Goal: Check status: Check status

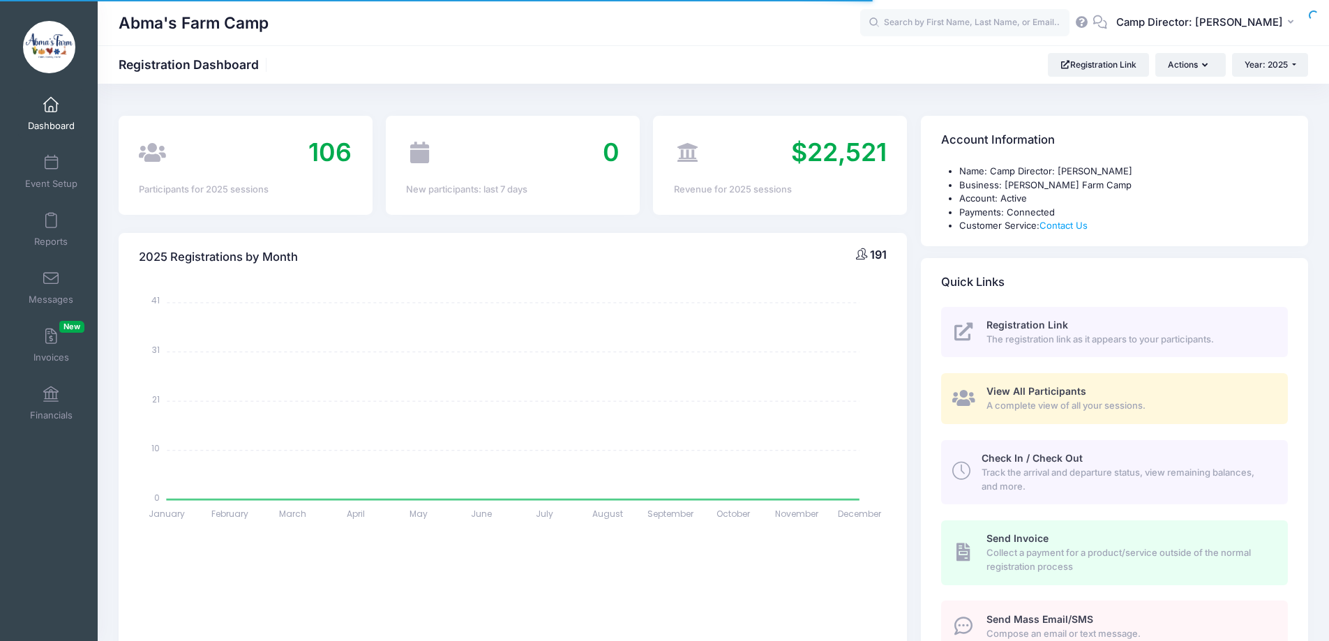
select select
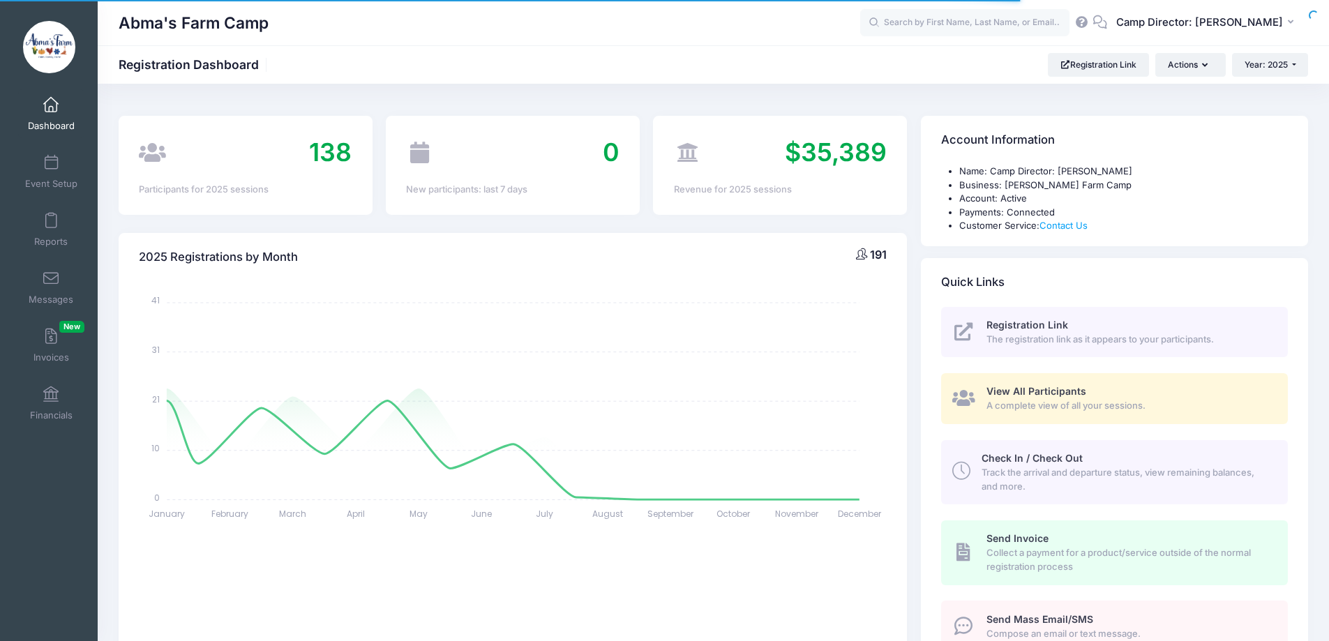
click at [58, 274] on link "Messages" at bounding box center [51, 287] width 66 height 49
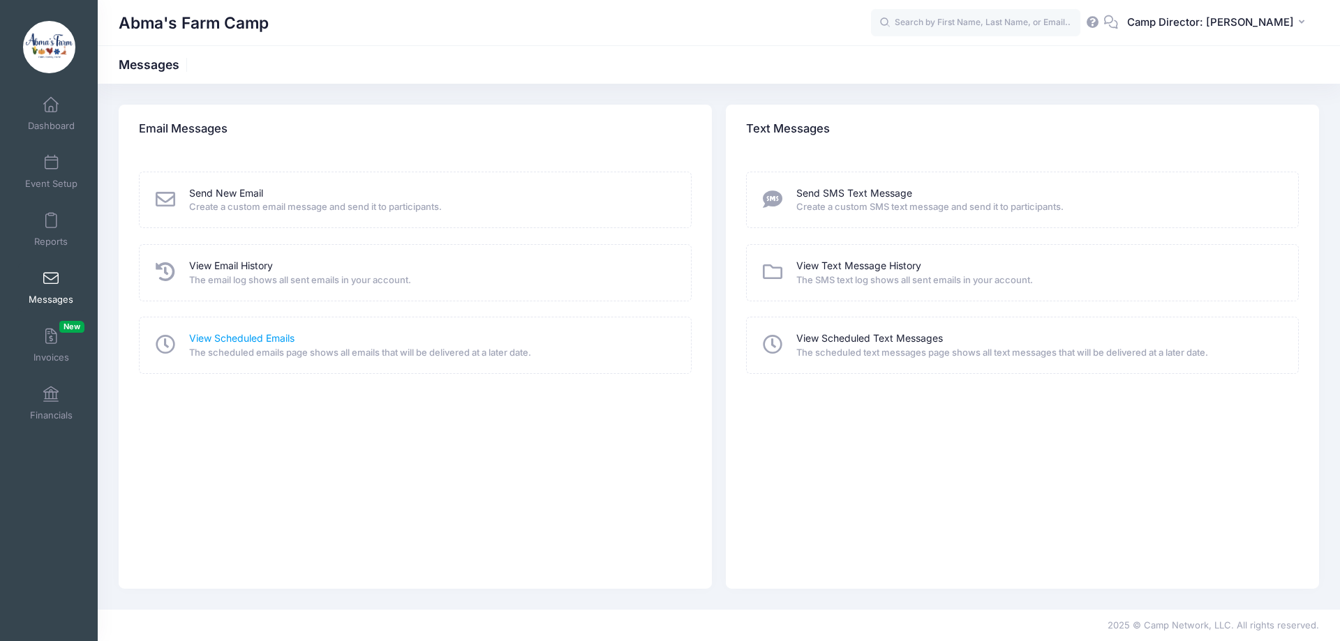
click at [253, 336] on link "View Scheduled Emails" at bounding box center [241, 338] width 105 height 15
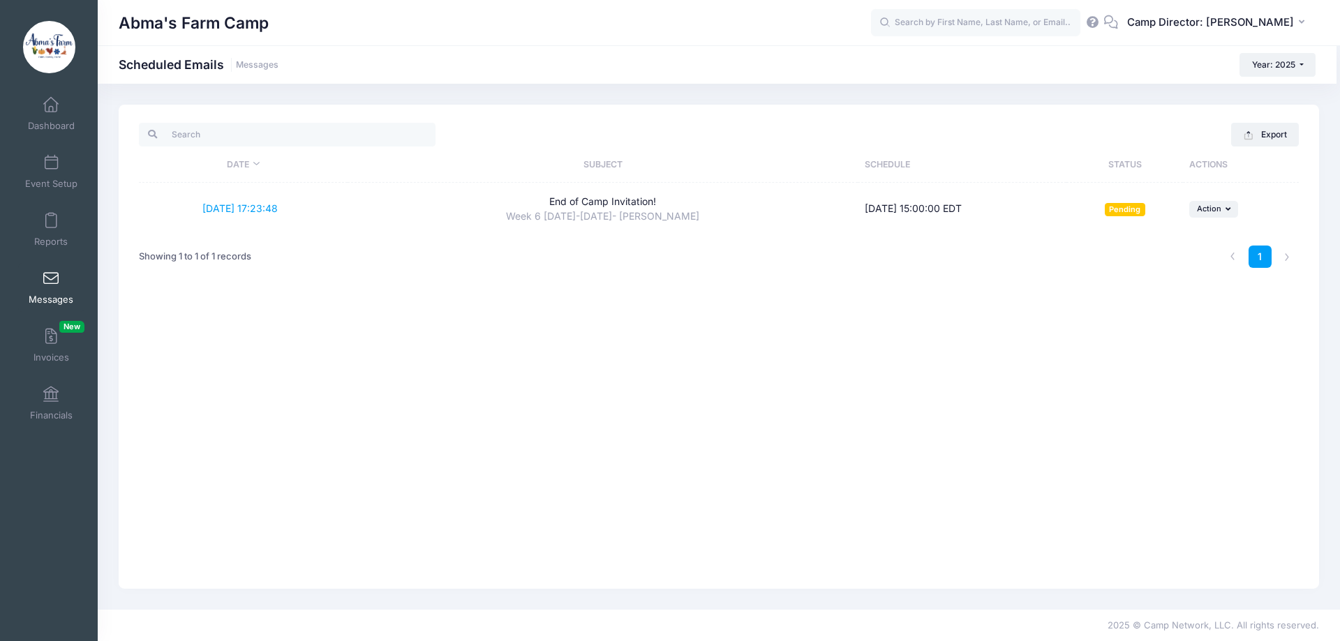
click at [51, 286] on span at bounding box center [51, 278] width 0 height 15
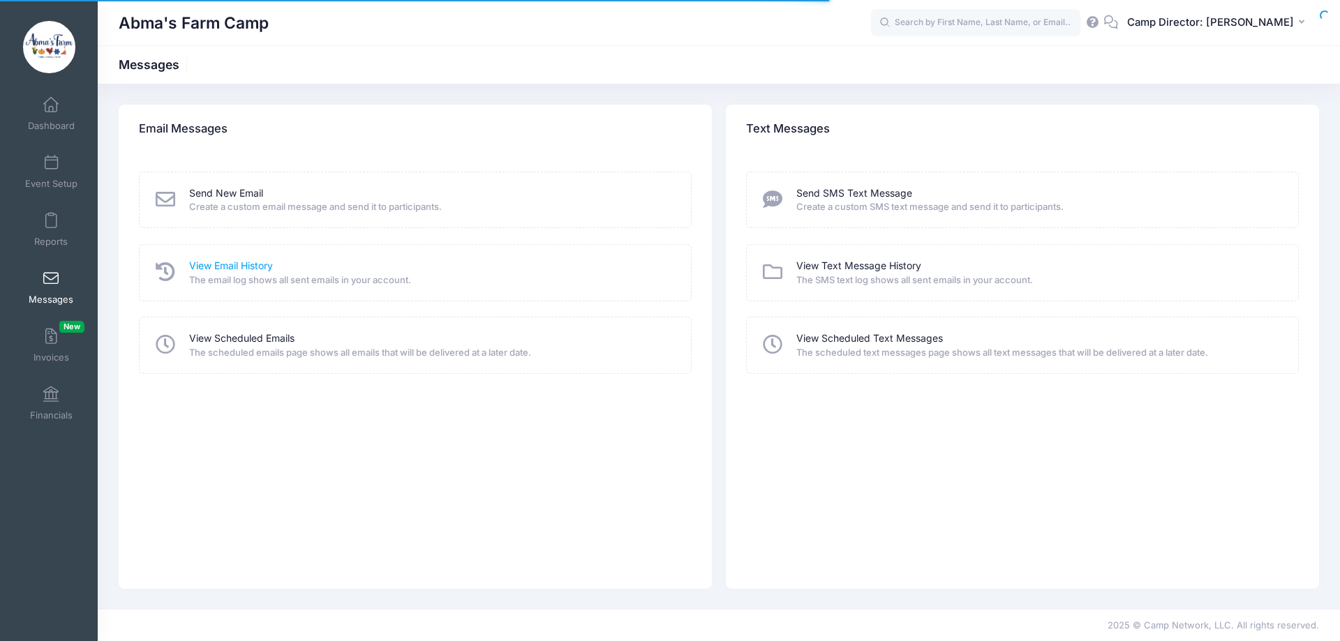
click at [238, 264] on link "View Email History" at bounding box center [231, 266] width 84 height 15
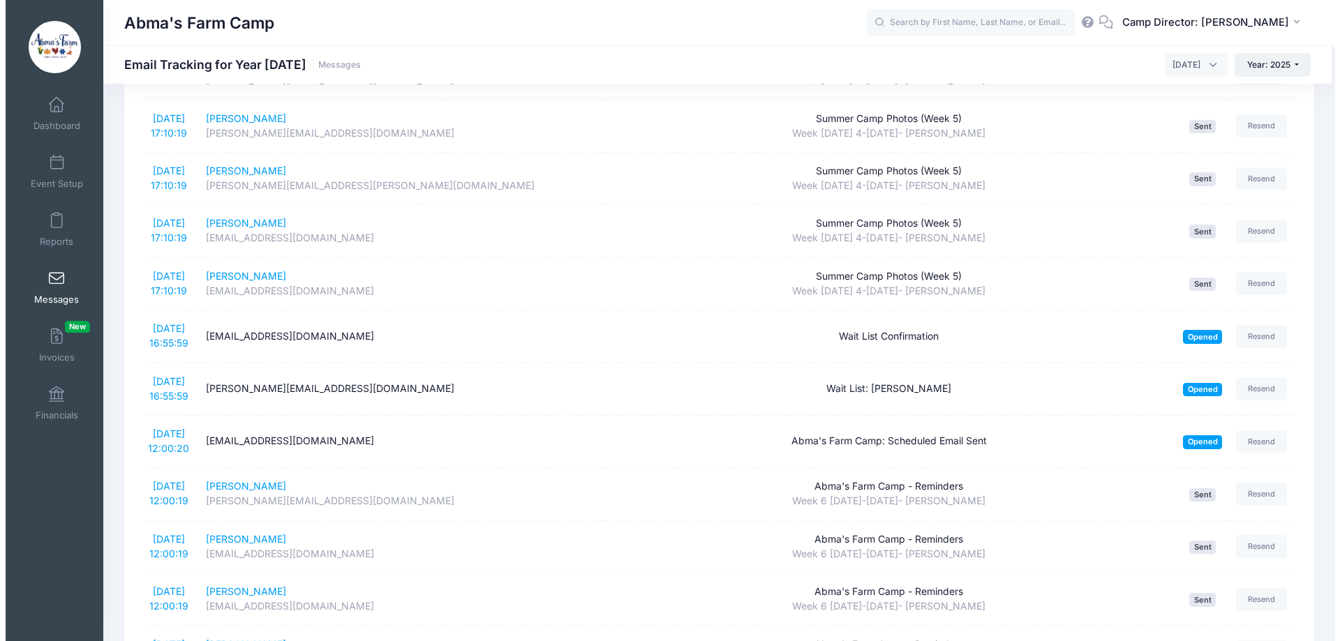
scroll to position [1535, 0]
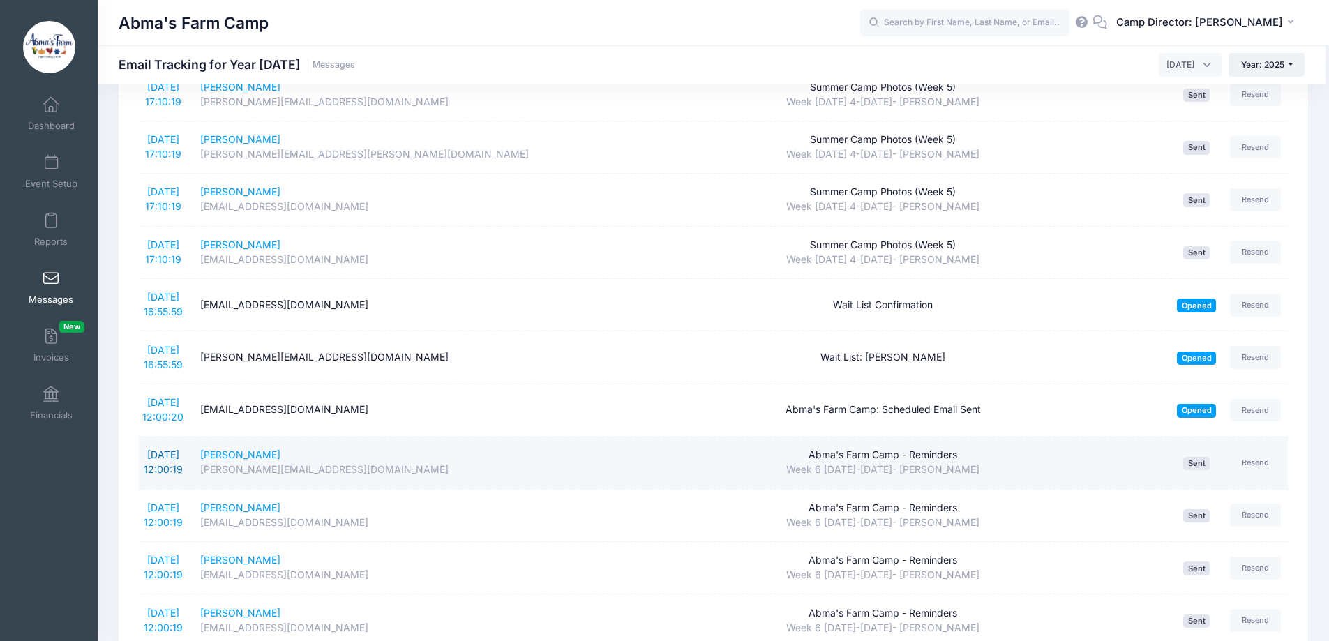
click at [154, 454] on link "[DATE] 12:00:19" at bounding box center [163, 462] width 39 height 27
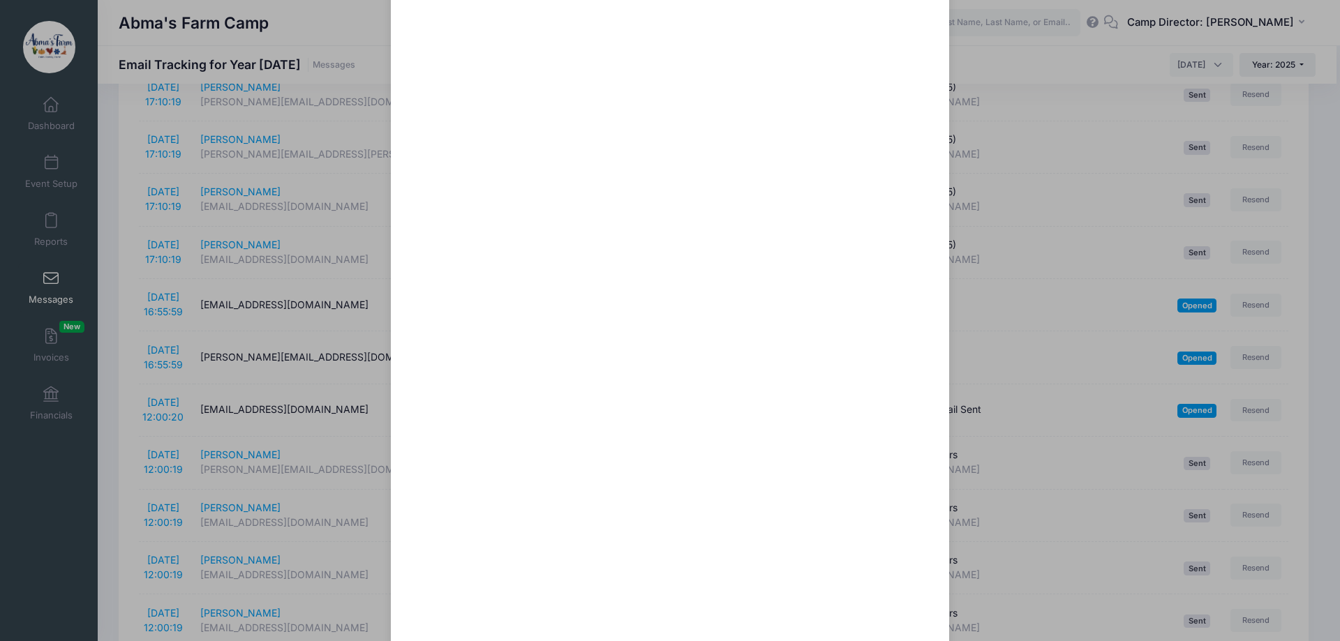
scroll to position [209, 0]
